Goal: Check status: Check status

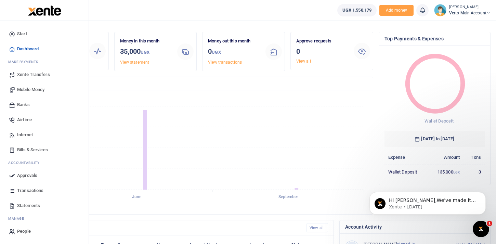
scroll to position [11, 0]
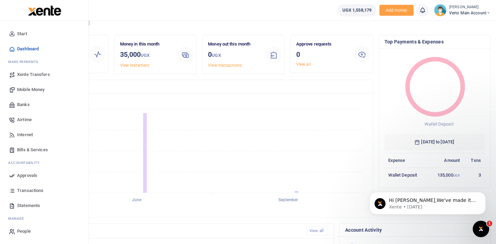
click at [29, 192] on span "Transactions" at bounding box center [30, 190] width 26 height 7
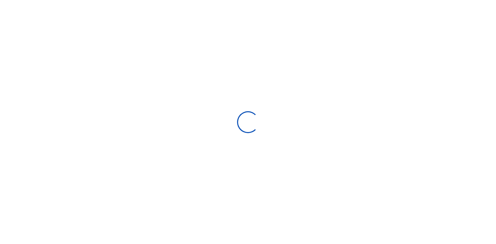
select select
type input "[DATE] - [DATE]"
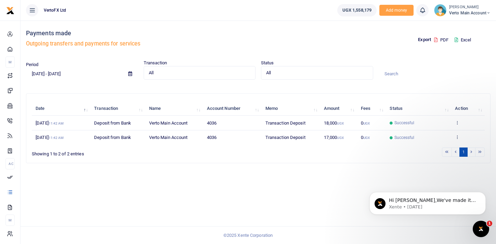
click at [30, 138] on div "Search: Date Transaction Name Account Number Memo Amount Fees Status Action [DA…" at bounding box center [258, 128] width 464 height 69
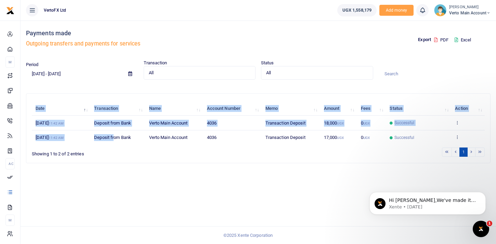
drag, startPoint x: 31, startPoint y: 136, endPoint x: 113, endPoint y: 137, distance: 82.1
click at [113, 137] on div "Search: Date Transaction Name Account Number Memo Amount Fees Status Action 10t…" at bounding box center [258, 128] width 464 height 69
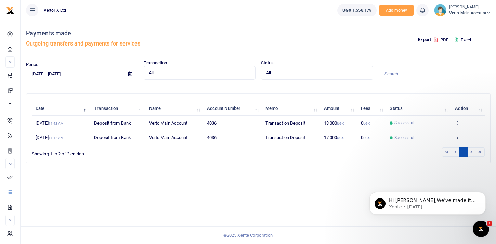
click at [129, 153] on div "Showing 1 to 2 of 2 entries" at bounding box center [125, 152] width 186 height 11
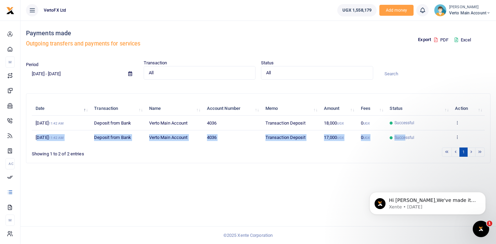
drag, startPoint x: 37, startPoint y: 138, endPoint x: 405, endPoint y: 139, distance: 368.4
click at [405, 139] on tr "10th Sep 2025 11:42 AM Deposit from Bank Verto Main Account 4036 Transaction De…" at bounding box center [258, 137] width 453 height 14
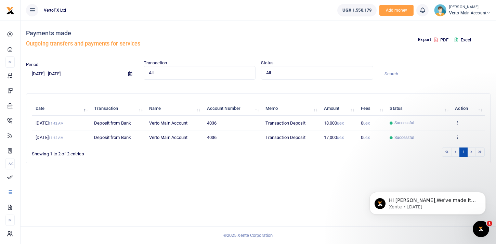
click at [194, 155] on div "Showing 1 to 2 of 2 entries" at bounding box center [125, 152] width 186 height 11
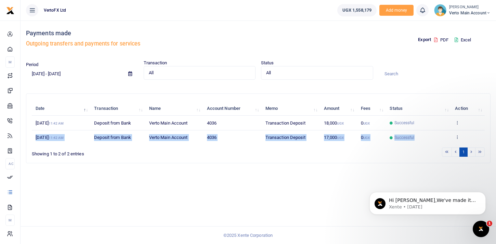
drag, startPoint x: 33, startPoint y: 135, endPoint x: 419, endPoint y: 139, distance: 386.3
click at [419, 139] on tr "10th Sep 2025 11:42 AM Deposit from Bank Verto Main Account 4036 Transaction De…" at bounding box center [258, 137] width 453 height 14
copy tr "10th Sep 2025 11:42 AM Deposit from Bank Verto Main Account 4036 Transaction De…"
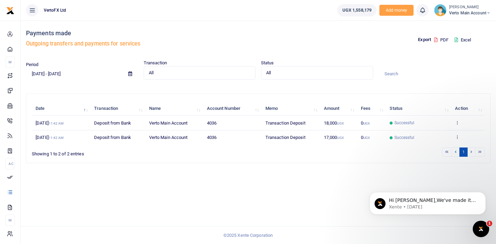
click at [259, 164] on div "Search: Date Transaction Name Account Number Memo Amount Fees Status Action 10t…" at bounding box center [258, 131] width 470 height 76
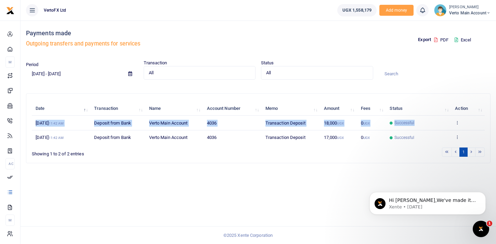
drag, startPoint x: 36, startPoint y: 123, endPoint x: 416, endPoint y: 120, distance: 380.8
click at [416, 120] on tr "10th Sep 2025 11:42 AM Deposit from Bank Verto Main Account 4036 Transaction De…" at bounding box center [258, 123] width 453 height 15
copy tr "10th Sep 2025 11:42 AM Deposit from Bank Verto Main Account 4036 Transaction De…"
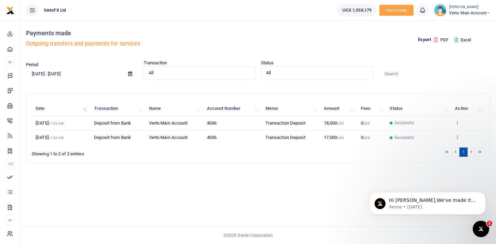
click at [182, 147] on div "Showing 1 to 2 of 2 entries" at bounding box center [125, 152] width 186 height 11
drag, startPoint x: 37, startPoint y: 136, endPoint x: 210, endPoint y: 144, distance: 172.9
click at [231, 144] on tr "10th Sep 2025 11:42 AM Deposit from Bank Verto Main Account 4036 Transaction De…" at bounding box center [258, 137] width 453 height 14
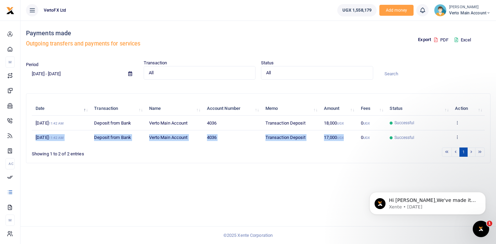
drag, startPoint x: 35, startPoint y: 135, endPoint x: 328, endPoint y: 140, distance: 293.6
click at [328, 140] on tr "10th Sep 2025 11:42 AM Deposit from Bank Verto Main Account 4036 Transaction De…" at bounding box center [258, 137] width 453 height 14
click at [328, 140] on td "17,000 UGX" at bounding box center [338, 137] width 37 height 14
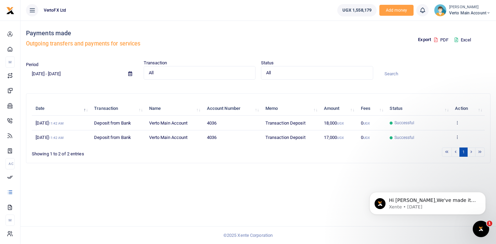
click at [221, 157] on div "1" at bounding box center [353, 152] width 264 height 11
drag, startPoint x: 34, startPoint y: 140, endPoint x: 138, endPoint y: 139, distance: 104.0
click at [247, 145] on div "Date Transaction Name Account Number Memo Amount Fees Status Action 10th Sep 20…" at bounding box center [258, 123] width 453 height 48
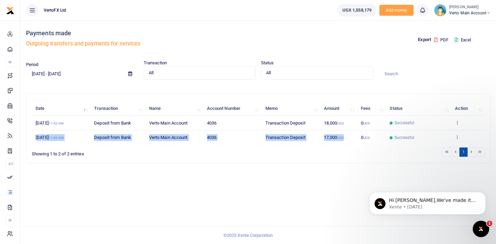
copy tr "0th Sep 2025 11:42 AM Deposit from Bank Verto Main Account 4036 Transaction Dep…"
drag, startPoint x: 39, startPoint y: 139, endPoint x: 328, endPoint y: 143, distance: 289.1
click at [328, 143] on tr "10th Sep 2025 11:42 AM Deposit from Bank Verto Main Account 4036 Transaction De…" at bounding box center [258, 137] width 453 height 14
